Goal: Transaction & Acquisition: Purchase product/service

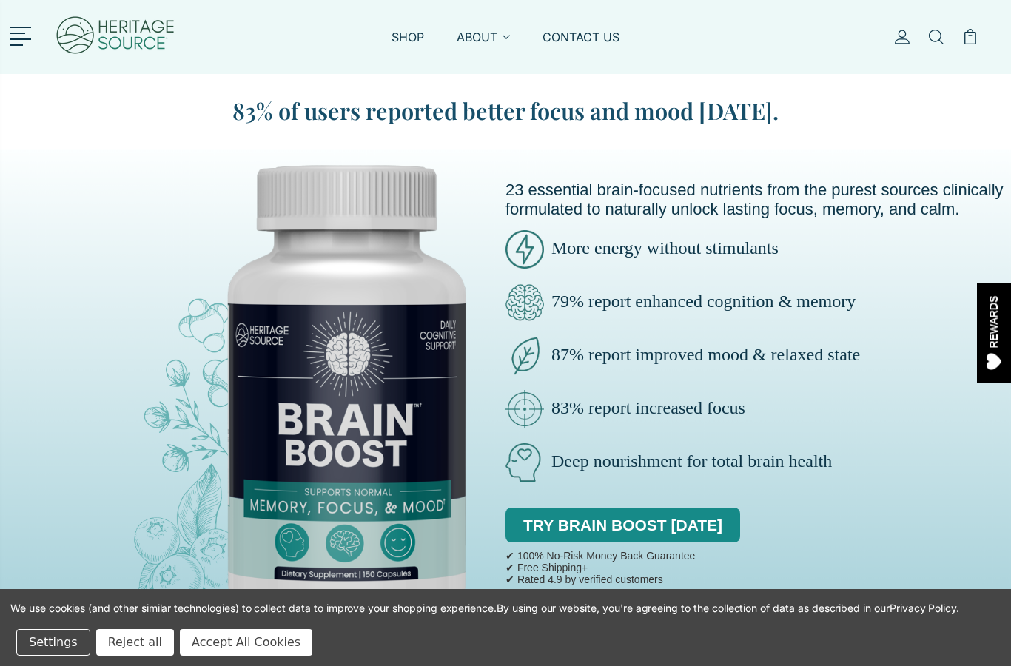
click at [711, 519] on link "TRY BRAIN BOOST TODAY" at bounding box center [623, 526] width 235 height 36
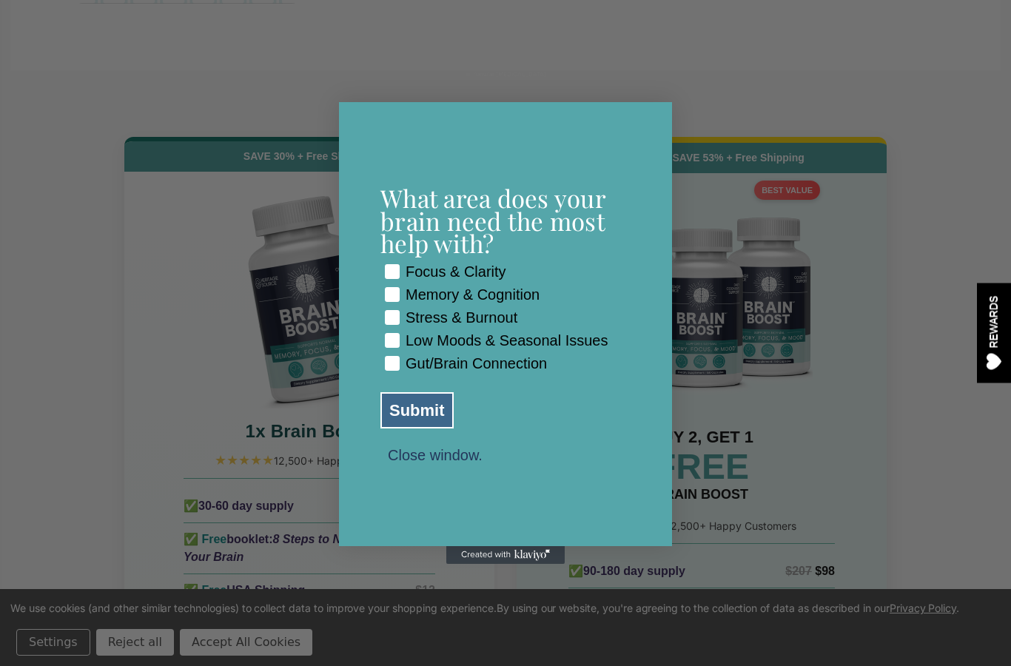
scroll to position [6203, 0]
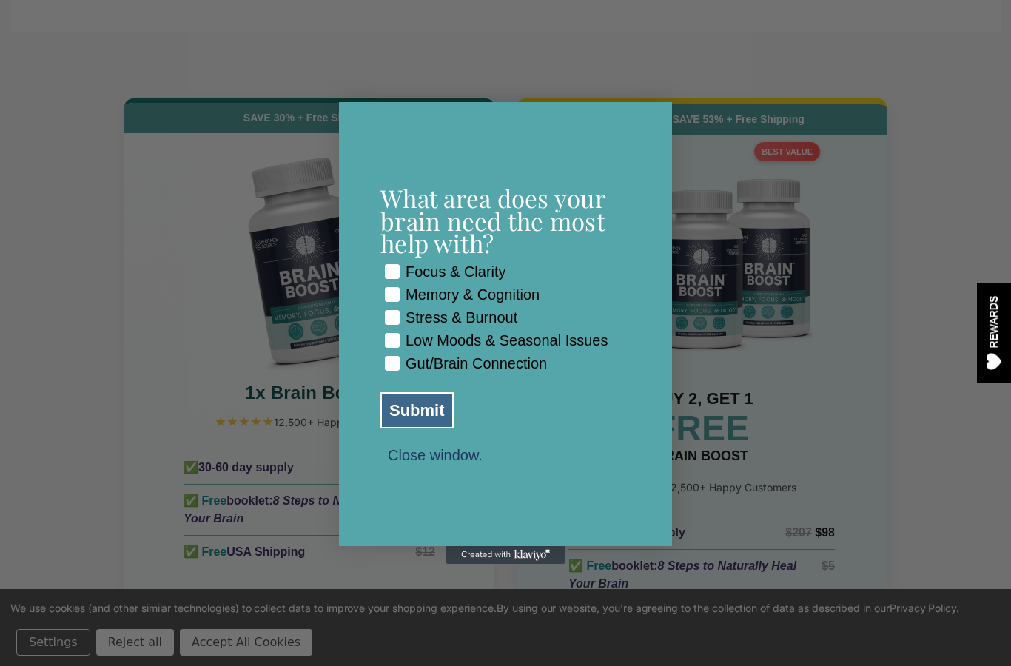
click at [436, 461] on button "Close window." at bounding box center [436, 454] width 110 height 13
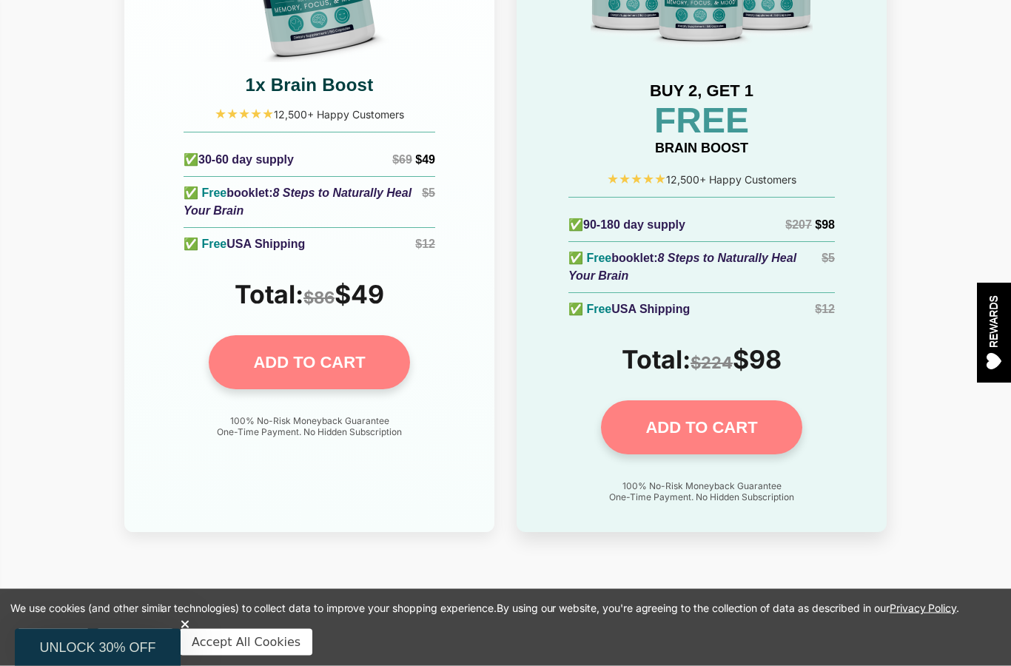
scroll to position [6511, 0]
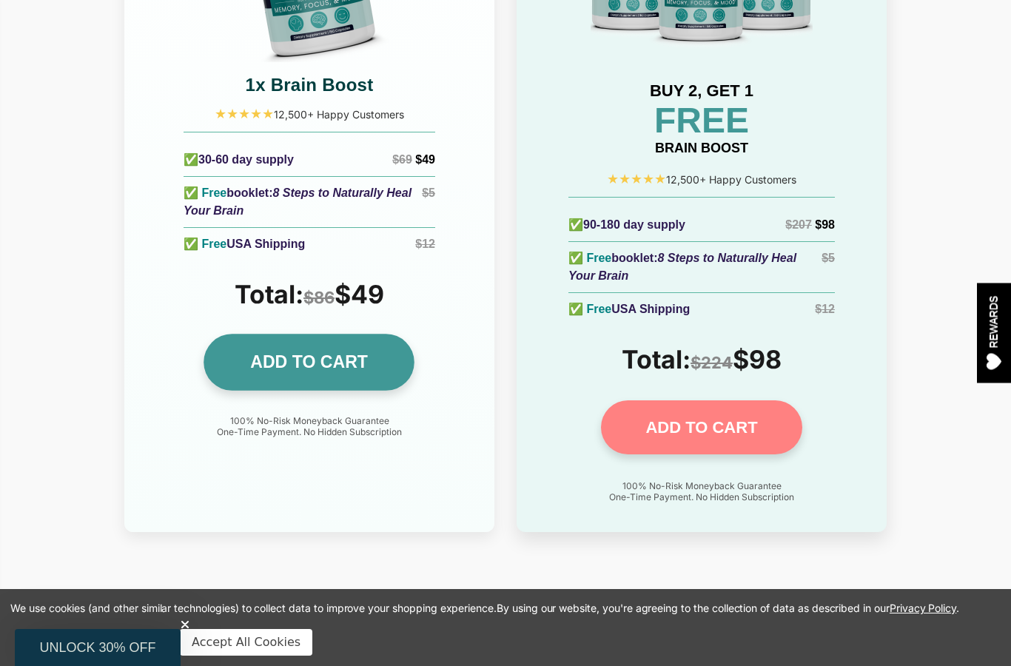
click at [380, 334] on link "ADD TO CART" at bounding box center [309, 362] width 211 height 57
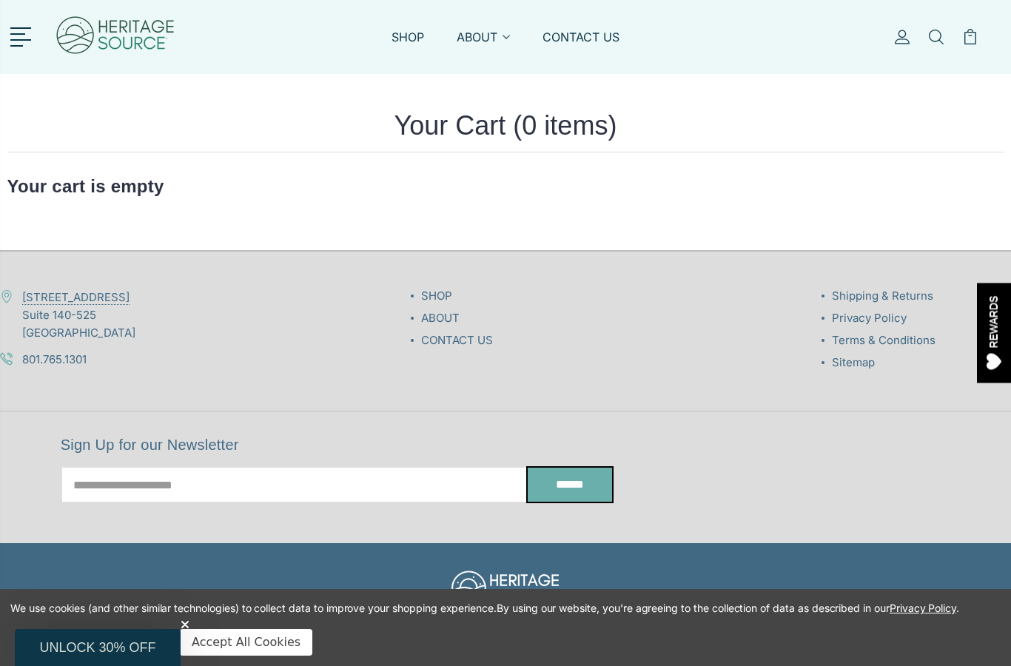
click at [111, 24] on img at bounding box center [115, 36] width 121 height 59
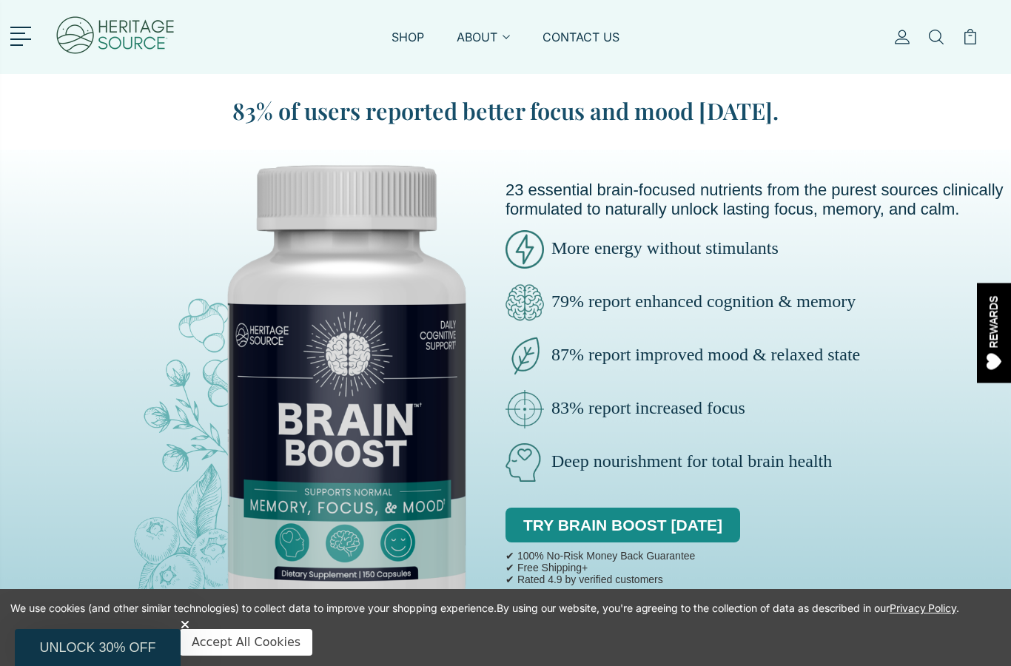
click at [725, 524] on link "TRY BRAIN BOOST TODAY" at bounding box center [623, 526] width 235 height 36
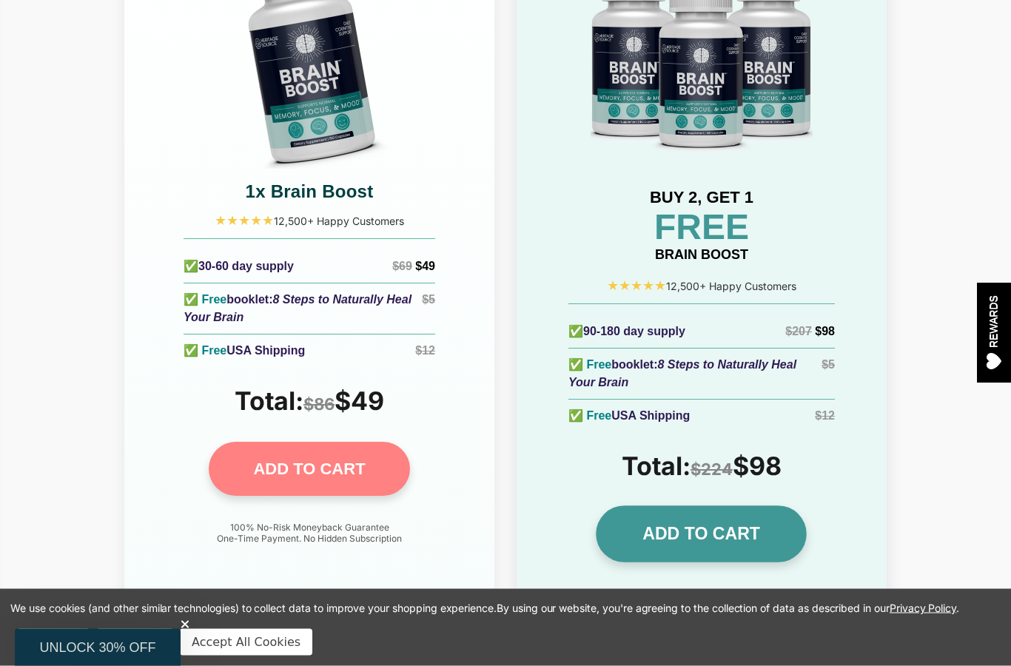
scroll to position [6404, 0]
click at [782, 506] on link "ADD TO CART" at bounding box center [702, 534] width 211 height 57
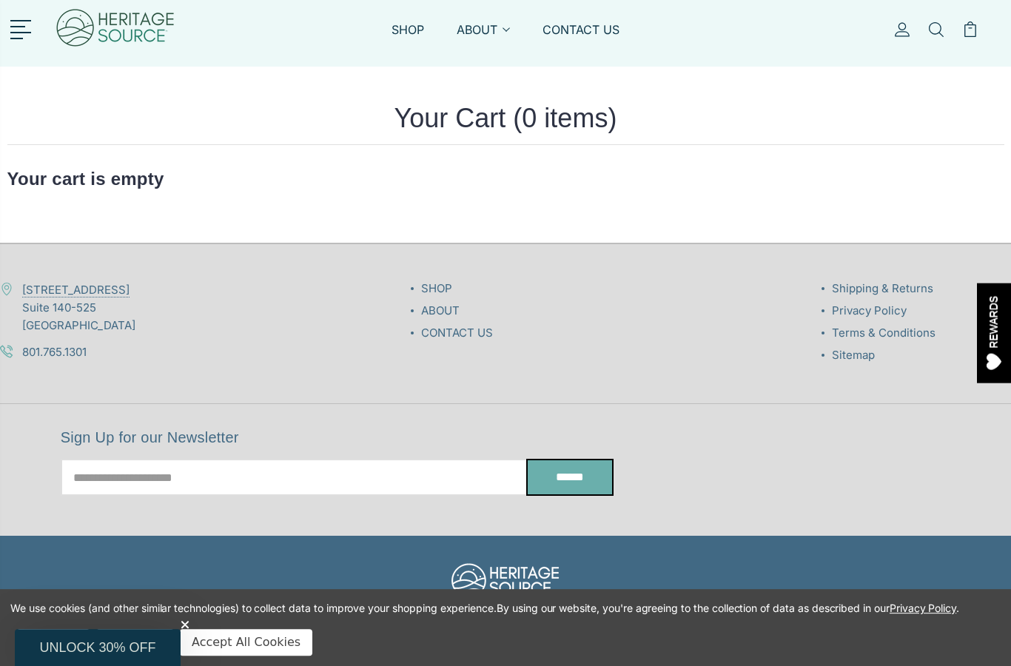
scroll to position [195, 0]
